Goal: Task Accomplishment & Management: Manage account settings

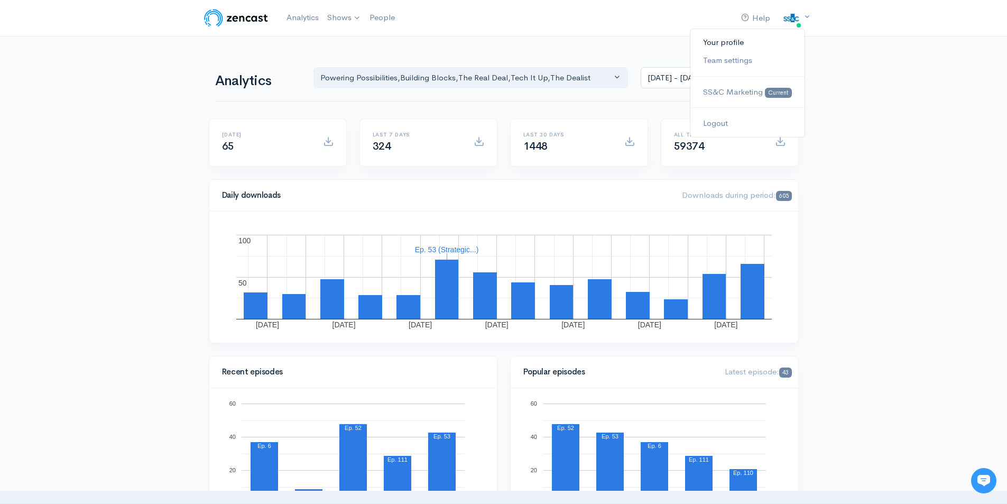
click at [735, 43] on link "Your profile" at bounding box center [747, 42] width 114 height 18
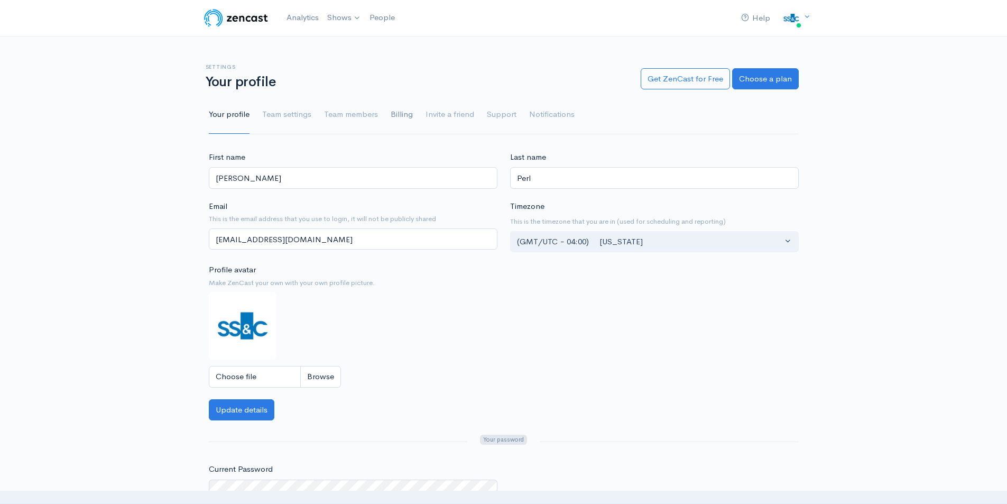
click at [396, 116] on link "Billing" at bounding box center [401, 115] width 22 height 38
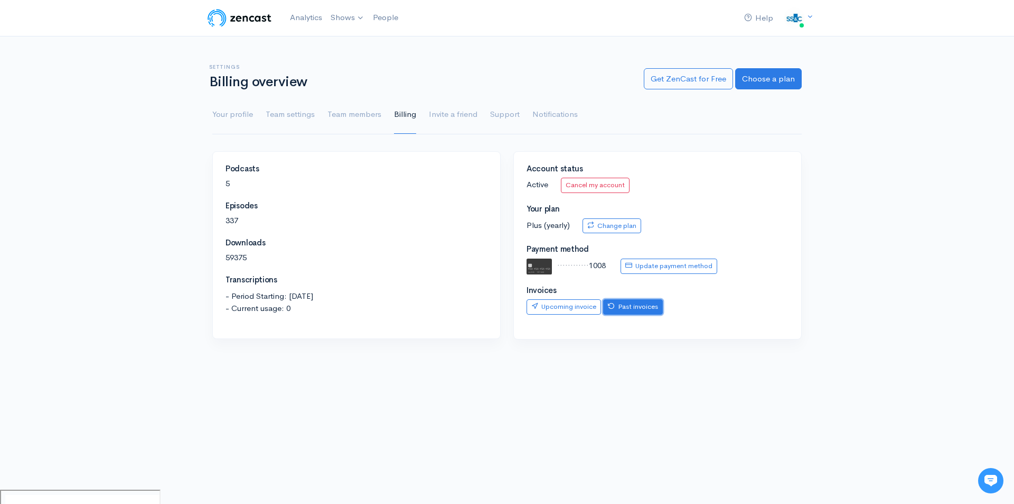
click at [626, 310] on link "Past invoices" at bounding box center [633, 306] width 60 height 15
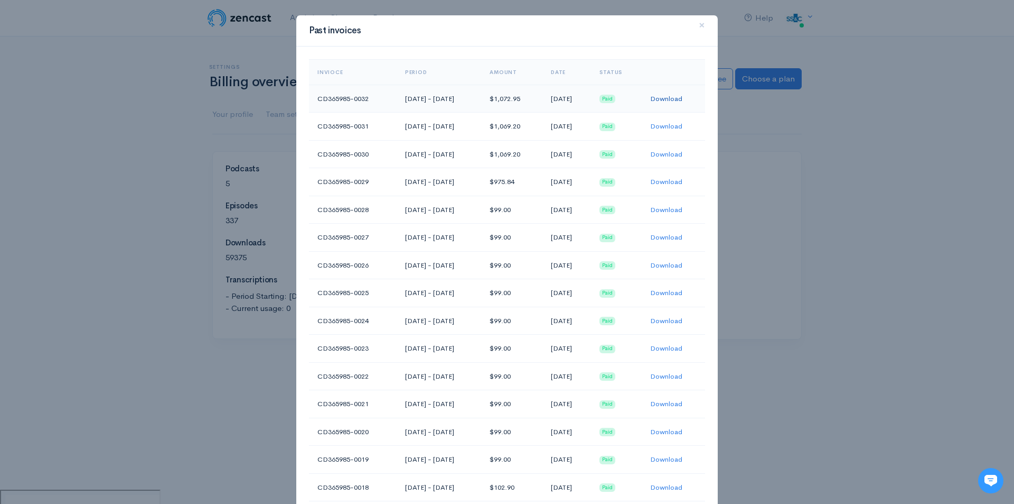
click at [670, 99] on link "Download" at bounding box center [666, 98] width 32 height 9
click at [699, 23] on span "×" at bounding box center [702, 24] width 6 height 15
